Goal: Transaction & Acquisition: Subscribe to service/newsletter

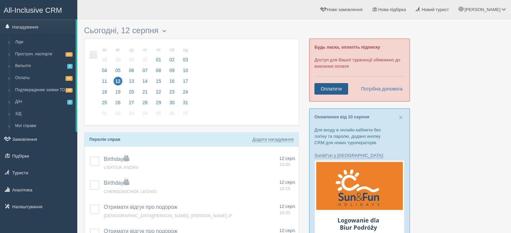
click at [330, 87] on link "Оплатити" at bounding box center [331, 88] width 34 height 11
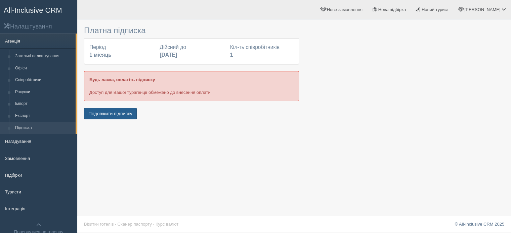
click at [135, 110] on button "Подовжити підписку" at bounding box center [110, 113] width 53 height 11
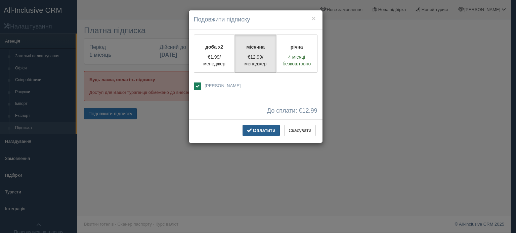
click at [267, 133] on span "Оплатити" at bounding box center [264, 130] width 22 height 5
